Goal: Task Accomplishment & Management: Complete application form

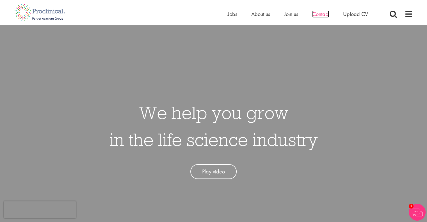
click at [320, 15] on span "Contact" at bounding box center [320, 13] width 17 height 7
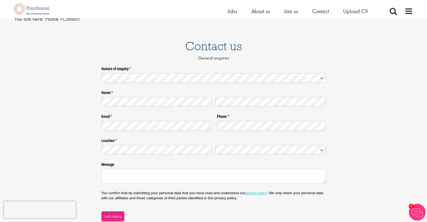
scroll to position [27, 0]
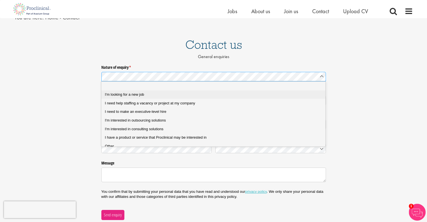
click at [222, 95] on div "I'm looking for a new job" at bounding box center [215, 94] width 221 height 5
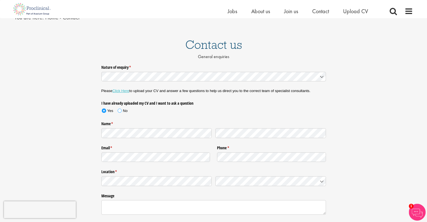
click at [119, 110] on span at bounding box center [120, 111] width 4 height 4
click at [234, 190] on span "[GEOGRAPHIC_DATA]" at bounding box center [238, 190] width 38 height 4
click at [212, 208] on textarea "Message" at bounding box center [213, 207] width 224 height 15
type textarea "I"
click at [124, 91] on link "Click Here" at bounding box center [120, 91] width 17 height 4
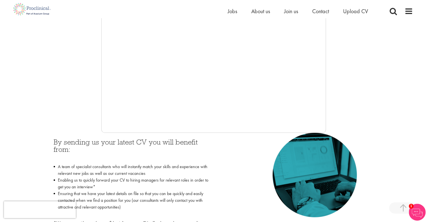
scroll to position [148, 0]
